Goal: Task Accomplishment & Management: Complete application form

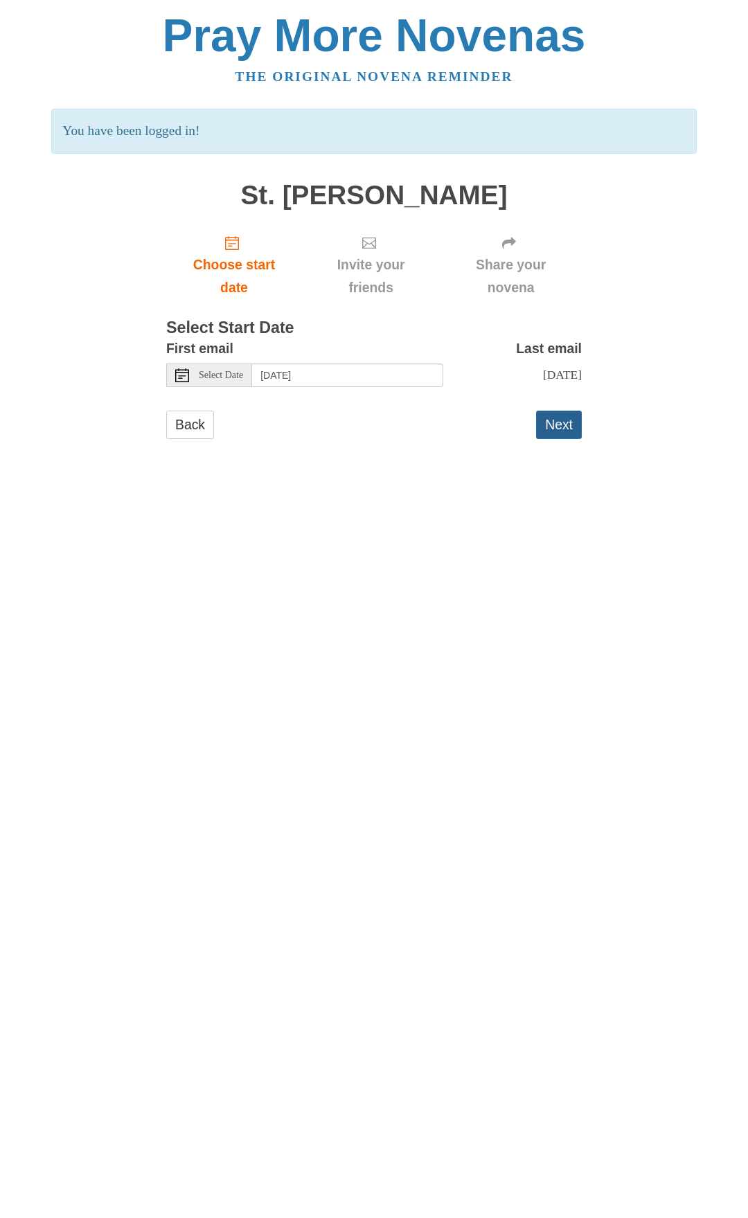
click at [558, 429] on button "Next" at bounding box center [559, 425] width 46 height 28
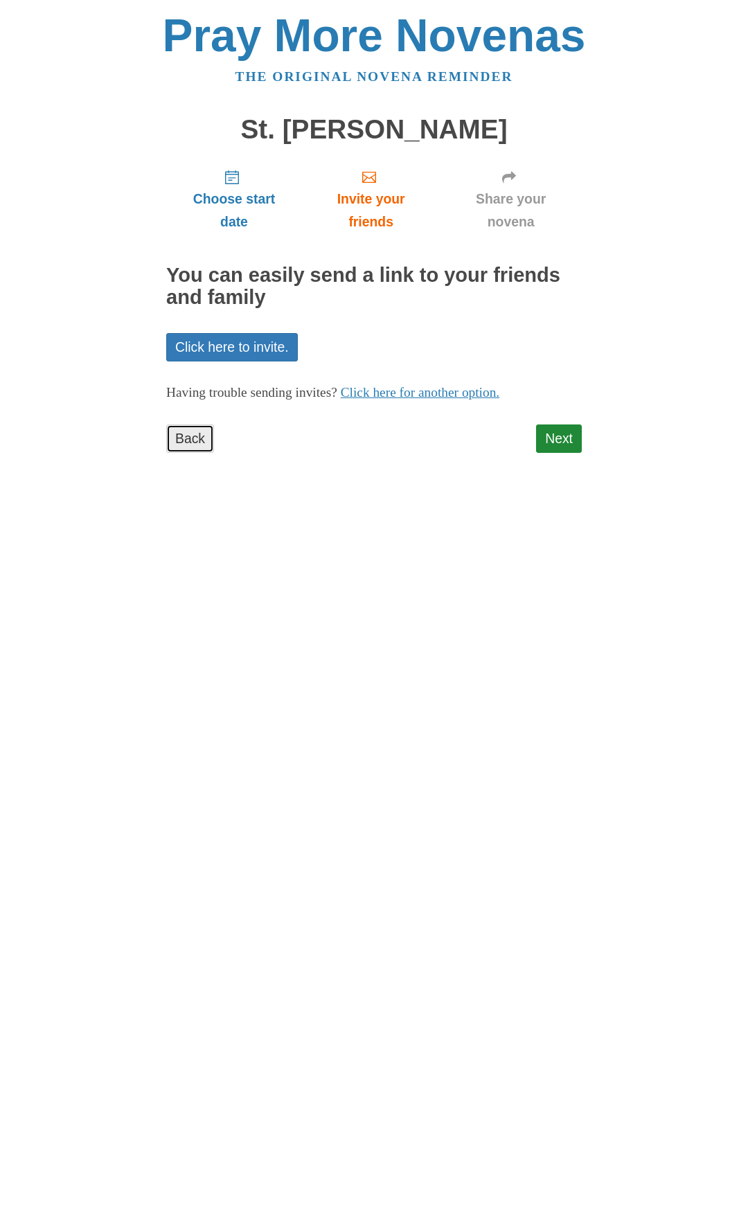
click at [195, 444] on link "Back" at bounding box center [190, 438] width 48 height 28
